Goal: Transaction & Acquisition: Purchase product/service

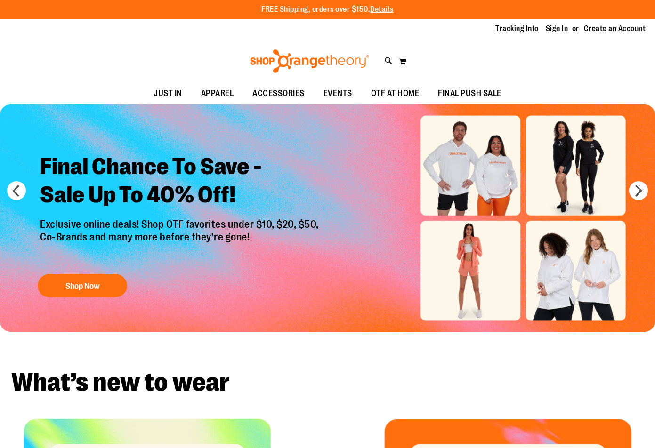
click at [550, 27] on link "Sign In" at bounding box center [557, 29] width 23 height 10
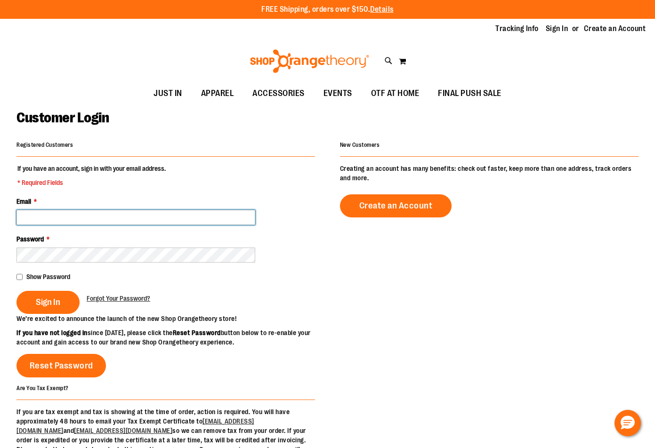
click at [122, 216] on input "Email *" at bounding box center [135, 217] width 239 height 15
type input "**********"
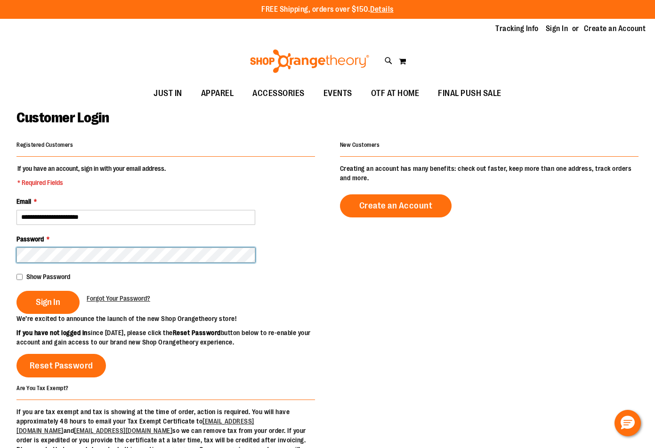
click at [16, 291] on button "Sign In" at bounding box center [47, 302] width 63 height 23
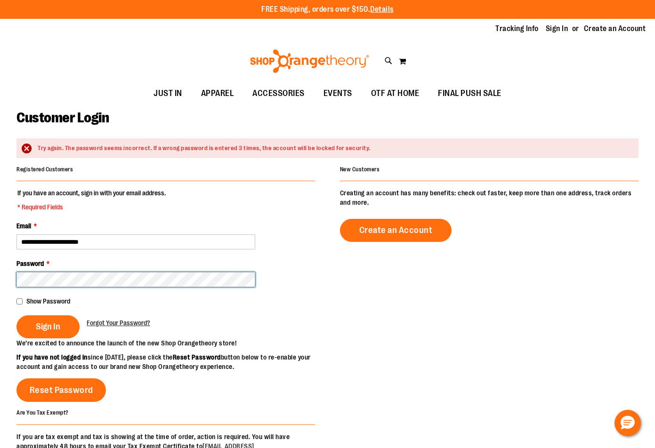
click at [16, 316] on button "Sign In" at bounding box center [47, 327] width 63 height 23
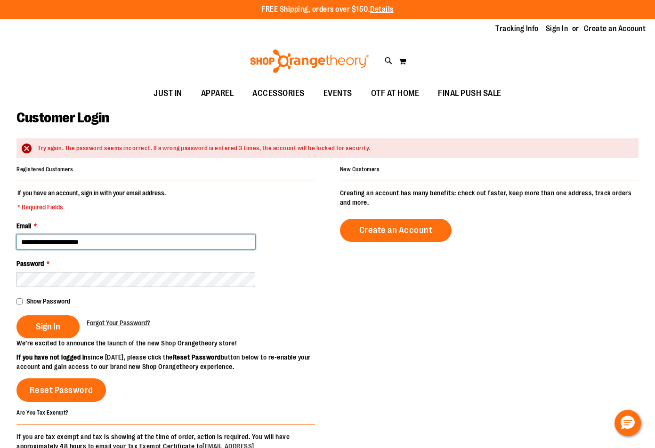
drag, startPoint x: 101, startPoint y: 242, endPoint x: 0, endPoint y: 262, distance: 103.7
click at [0, 262] on html "Skip to Content The store will not work correctly when cookies are disabled. FR…" at bounding box center [327, 224] width 655 height 448
type input "*"
type input "**********"
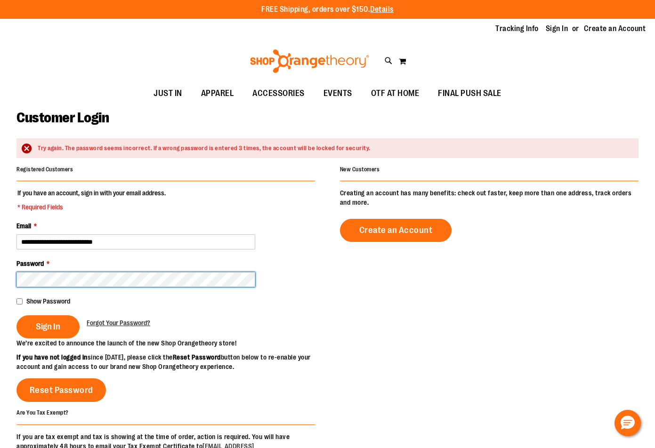
click at [16, 316] on button "Sign In" at bounding box center [47, 327] width 63 height 23
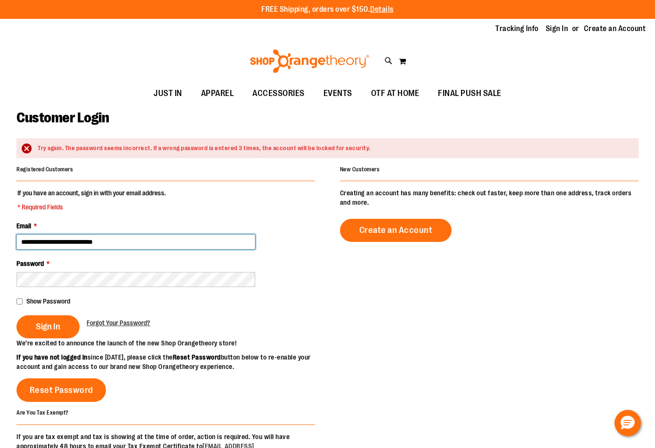
drag, startPoint x: 116, startPoint y: 245, endPoint x: 18, endPoint y: 260, distance: 99.0
click at [18, 260] on fieldset "**********" at bounding box center [165, 263] width 299 height 150
type input "**********"
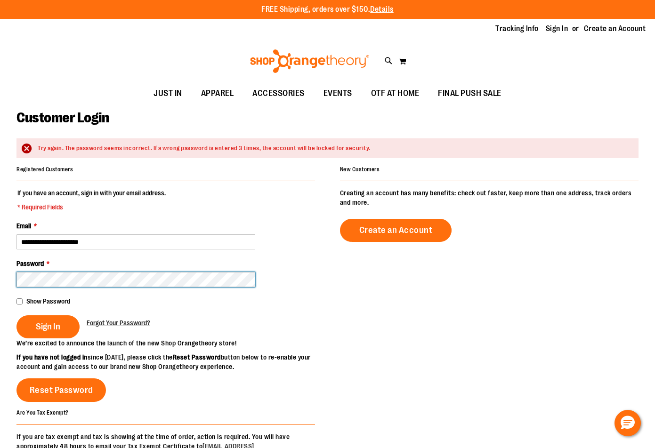
click at [16, 316] on button "Sign In" at bounding box center [47, 327] width 63 height 23
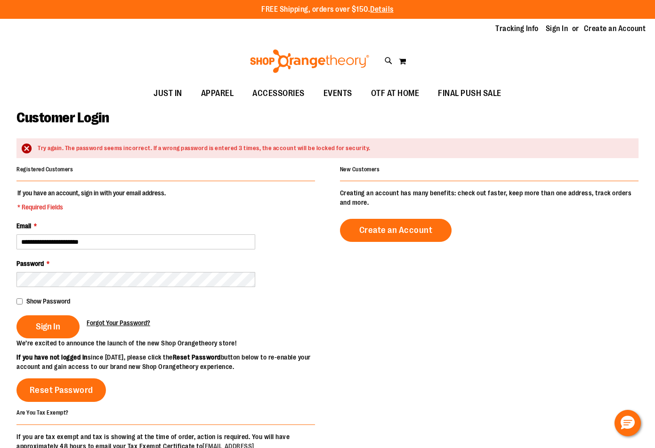
click at [103, 325] on span "Forgot Your Password?" at bounding box center [119, 323] width 64 height 8
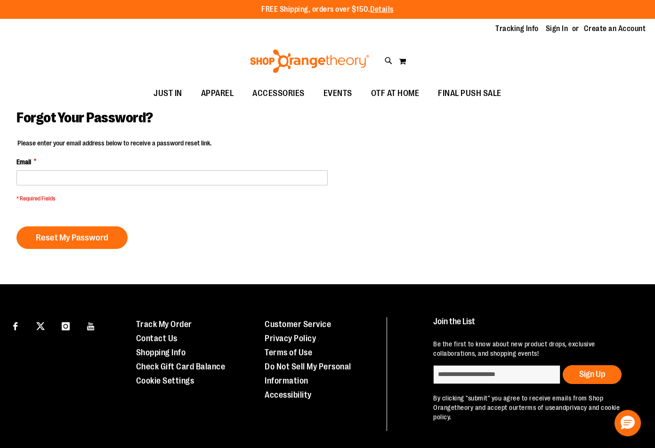
click at [66, 187] on fieldset "Please enter your email address below to receive a password reset link. Email *…" at bounding box center [171, 172] width 311 height 69
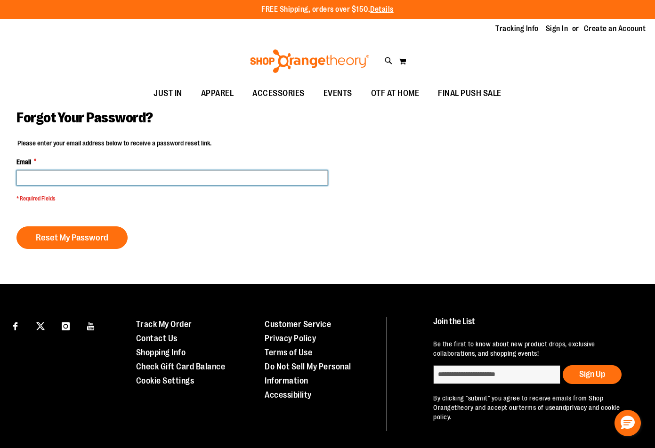
click at [67, 181] on input "Email *" at bounding box center [171, 178] width 311 height 15
type input "*"
type input "**********"
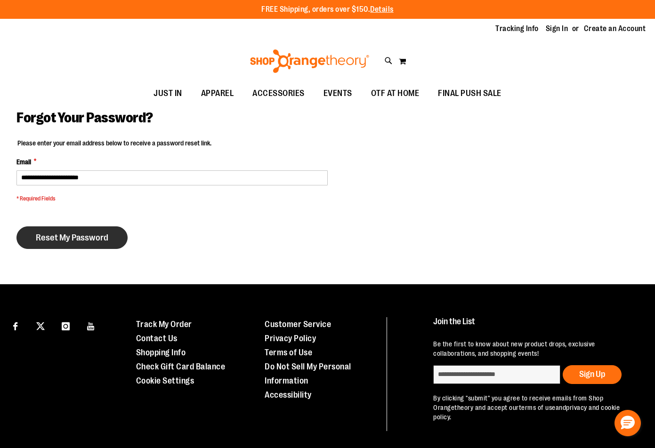
click at [83, 237] on span "Reset My Password" at bounding box center [72, 238] width 73 height 10
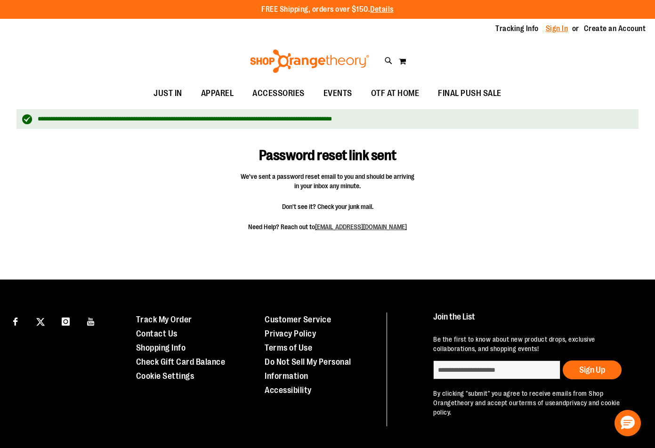
click at [568, 29] on link "Sign In" at bounding box center [557, 29] width 23 height 10
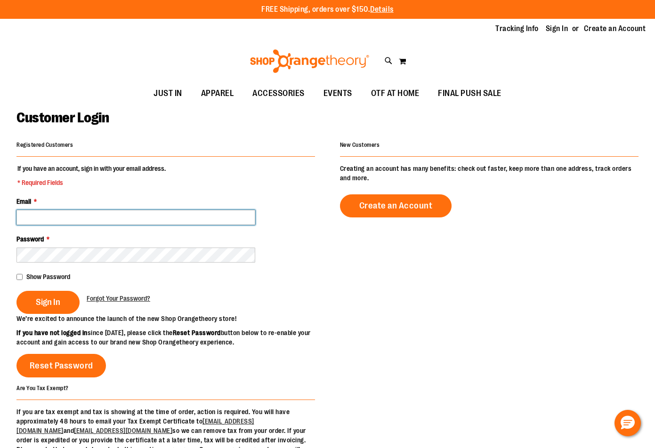
click at [105, 212] on input "Email *" at bounding box center [135, 217] width 239 height 15
type input "**********"
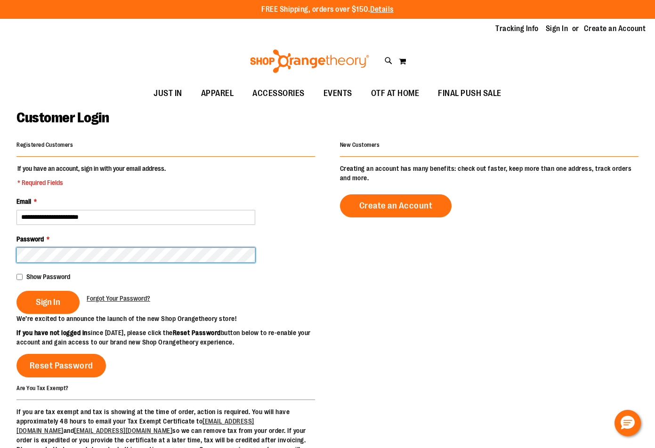
click at [16, 291] on button "Sign In" at bounding box center [47, 302] width 63 height 23
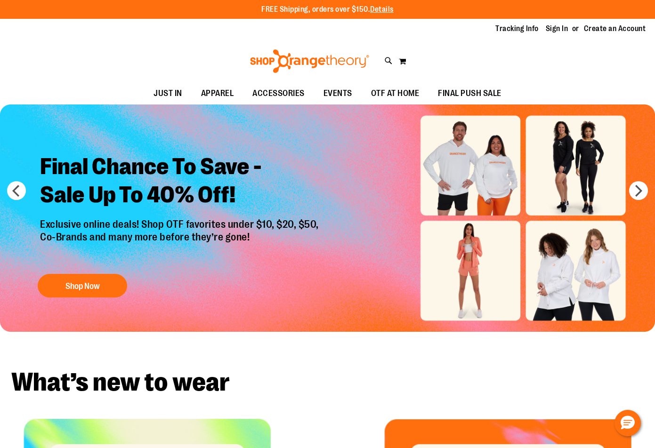
click at [384, 59] on div "Toggle Nav Search Popular Suggestions Advanced Search" at bounding box center [327, 61] width 655 height 43
click at [390, 59] on icon at bounding box center [389, 61] width 8 height 11
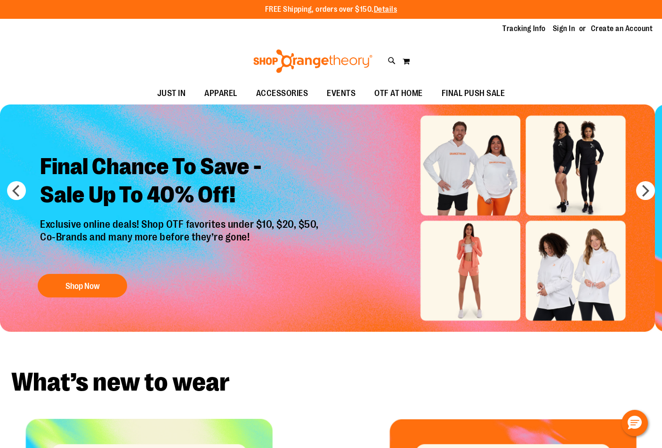
click at [146, 106] on link "lululemon" at bounding box center [155, 104] width 28 height 8
type input "*********"
click at [568, 53] on button "submit" at bounding box center [577, 54] width 28 height 28
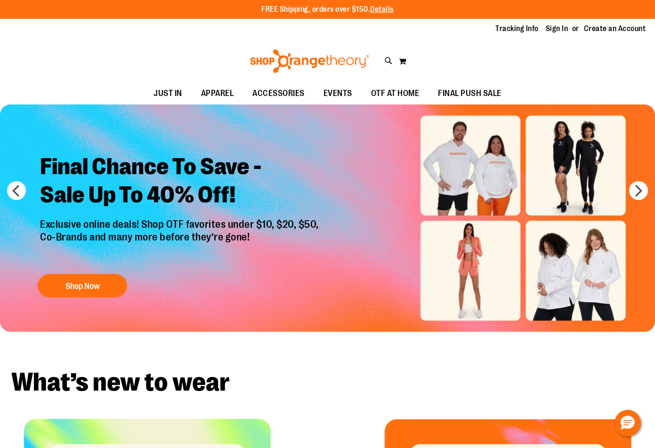
click at [388, 60] on icon at bounding box center [389, 61] width 8 height 11
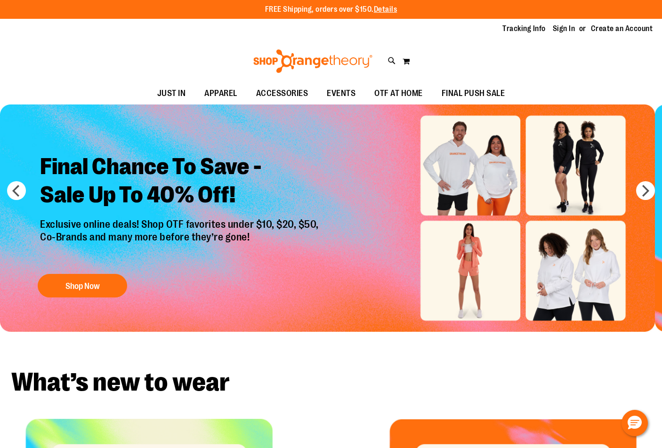
type input "**********"
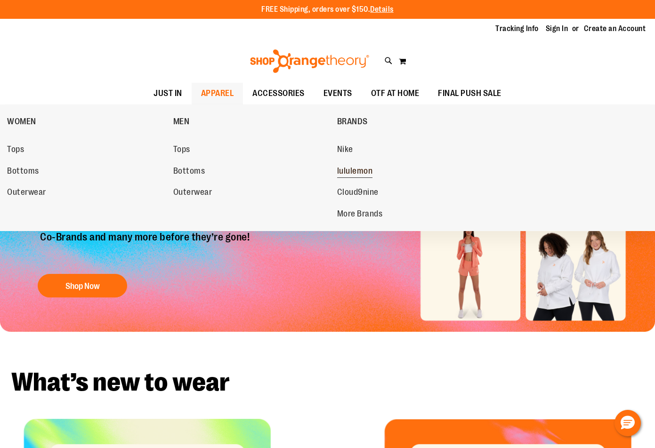
click at [346, 168] on span "lululemon" at bounding box center [355, 172] width 36 height 12
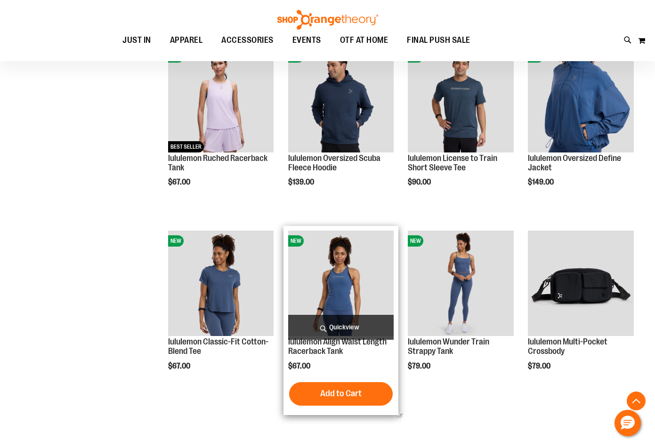
scroll to position [518, 0]
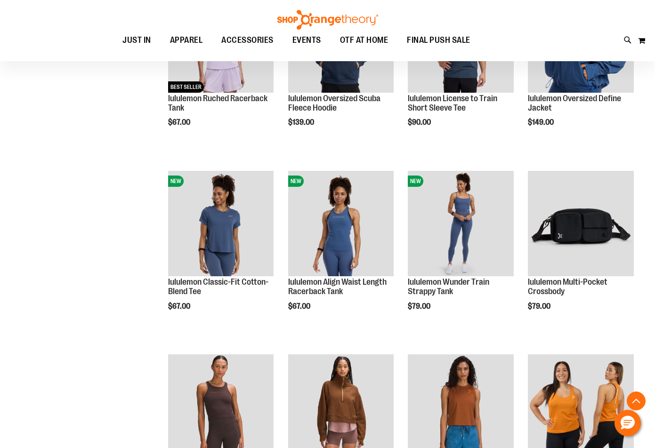
scroll to position [565, 0]
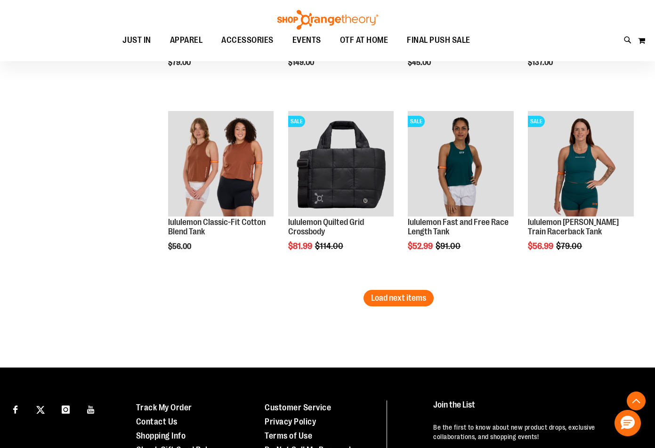
scroll to position [1554, 0]
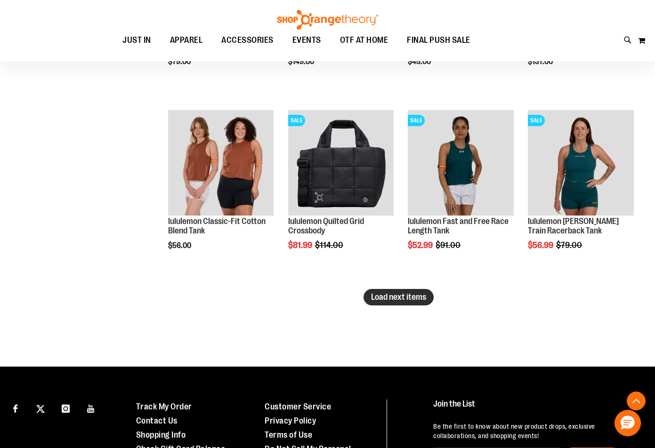
click at [404, 300] on span "Load next items" at bounding box center [398, 296] width 55 height 9
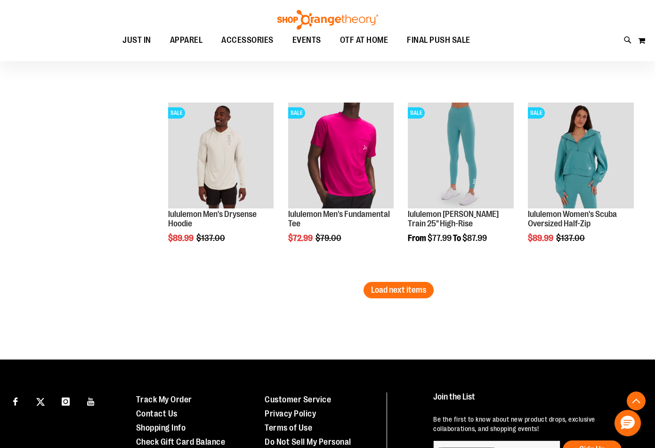
scroll to position [2213, 0]
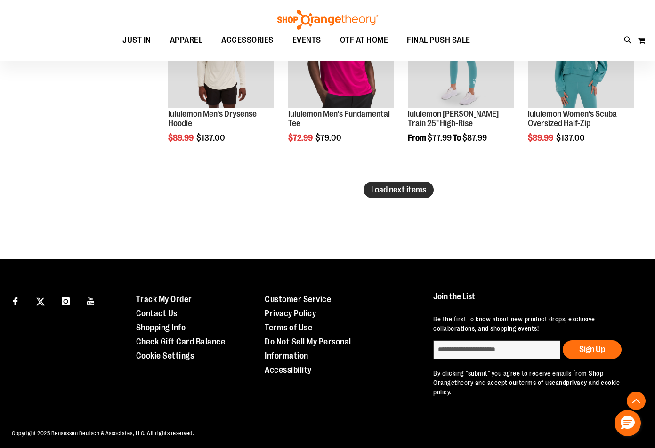
click at [412, 194] on span "Load next items" at bounding box center [398, 189] width 55 height 9
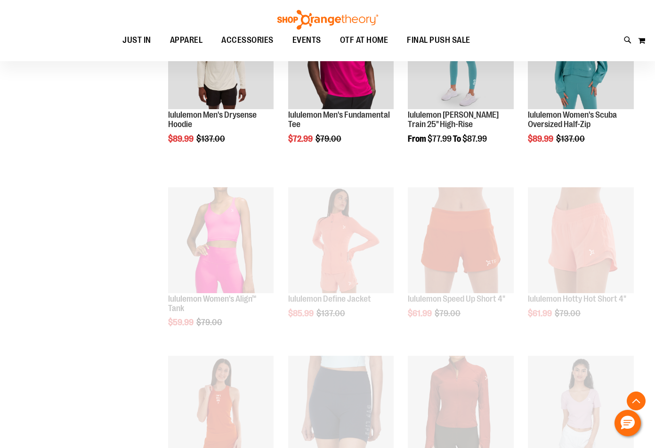
scroll to position [2213, 0]
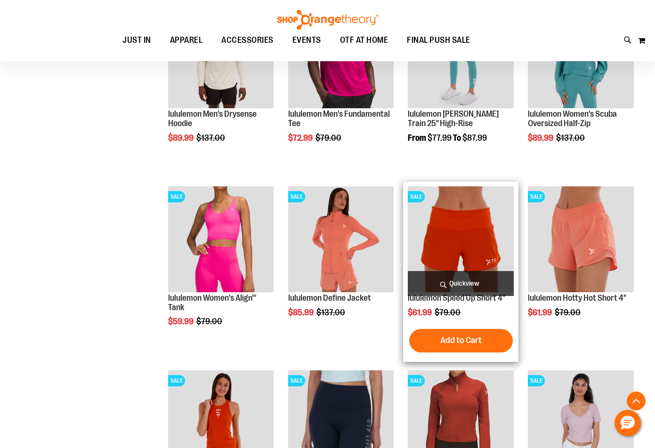
click at [446, 228] on img "product" at bounding box center [461, 240] width 106 height 106
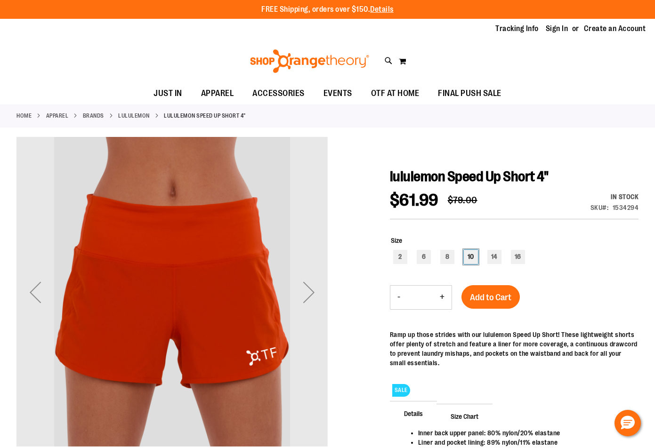
click at [474, 259] on div "10" at bounding box center [471, 257] width 14 height 14
type input "***"
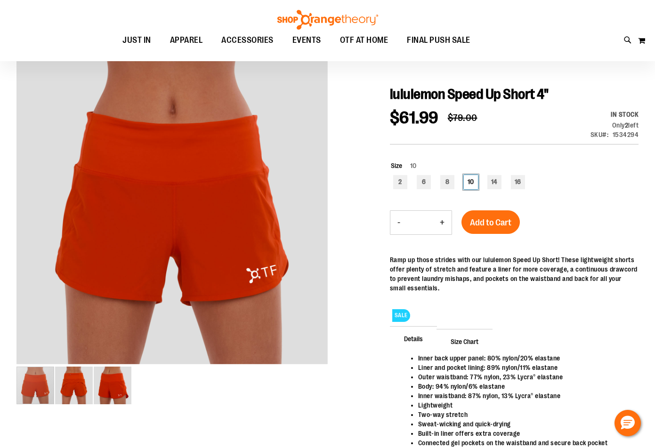
scroll to position [94, 0]
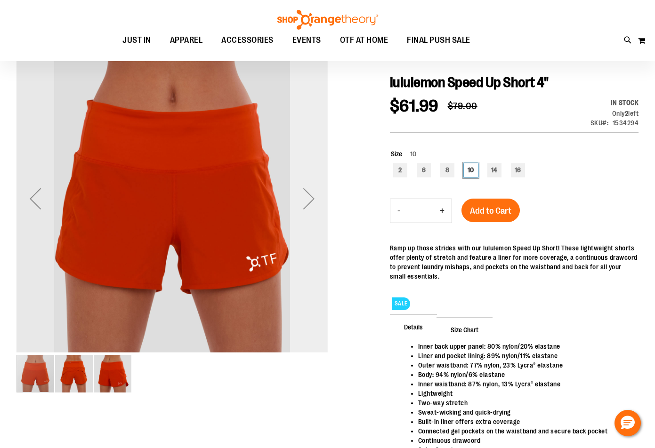
click at [300, 251] on div "Next" at bounding box center [309, 198] width 38 height 311
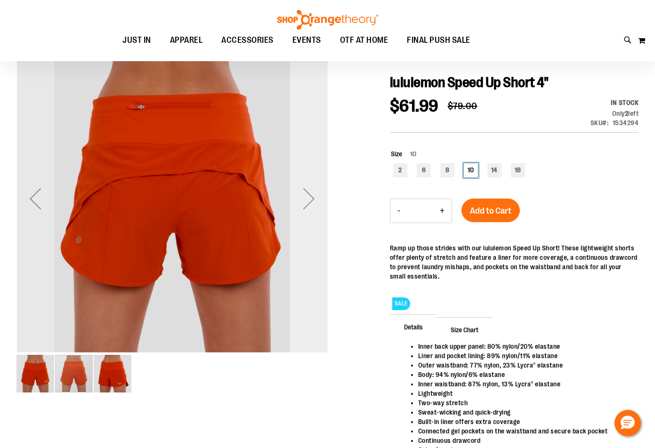
click at [300, 251] on div "Next" at bounding box center [309, 198] width 38 height 311
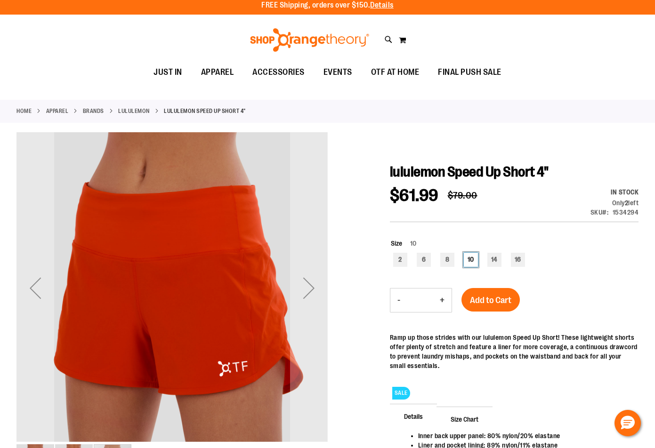
scroll to position [0, 0]
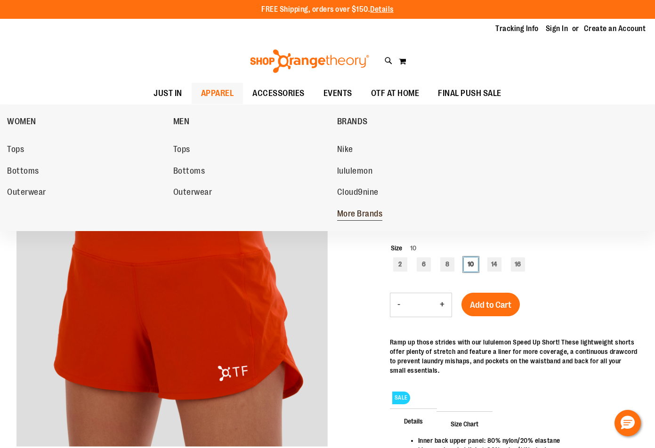
click at [363, 207] on link "More Brands" at bounding box center [415, 214] width 157 height 17
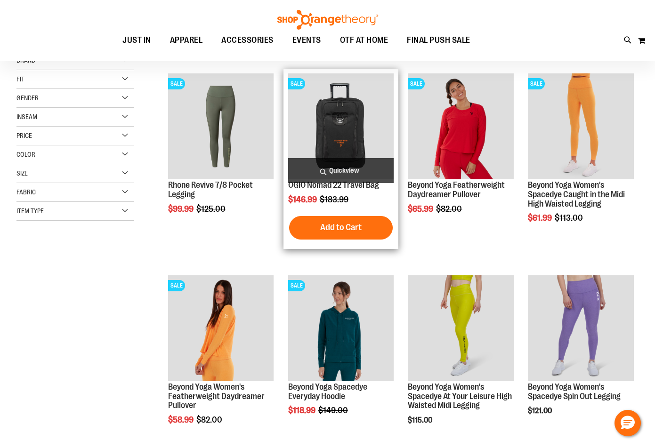
scroll to position [141, 0]
